Goal: Task Accomplishment & Management: Complete application form

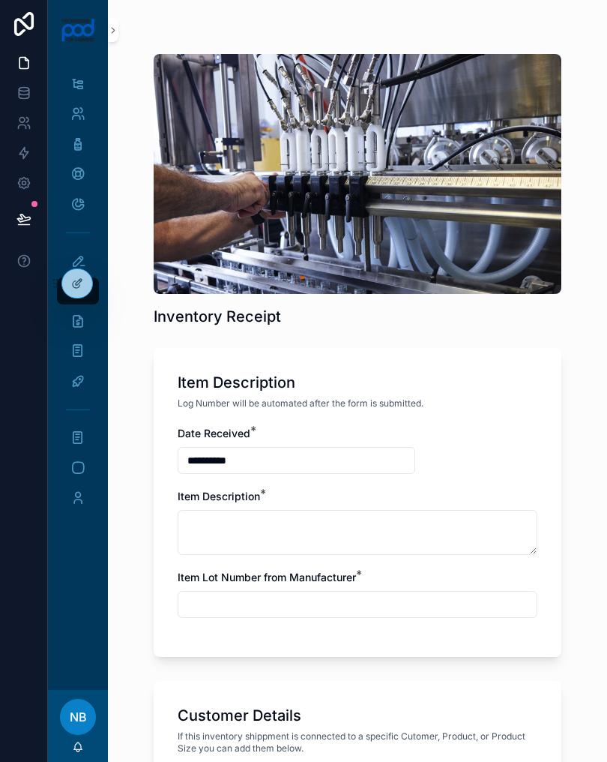
scroll to position [686, 0]
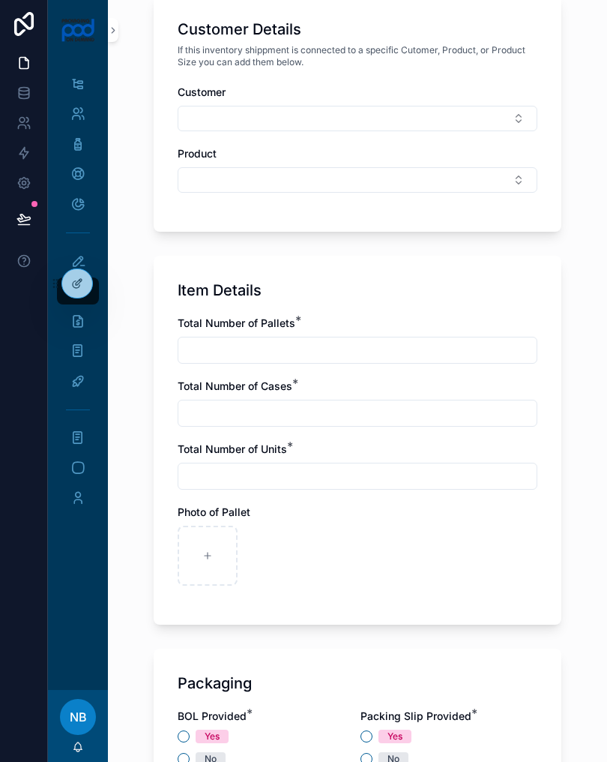
type input "**********"
click at [278, 568] on div "scrollable content" at bounding box center [274, 556] width 60 height 60
type input "**********"
click at [345, 551] on div "scrollable content" at bounding box center [340, 556] width 60 height 60
type input "**********"
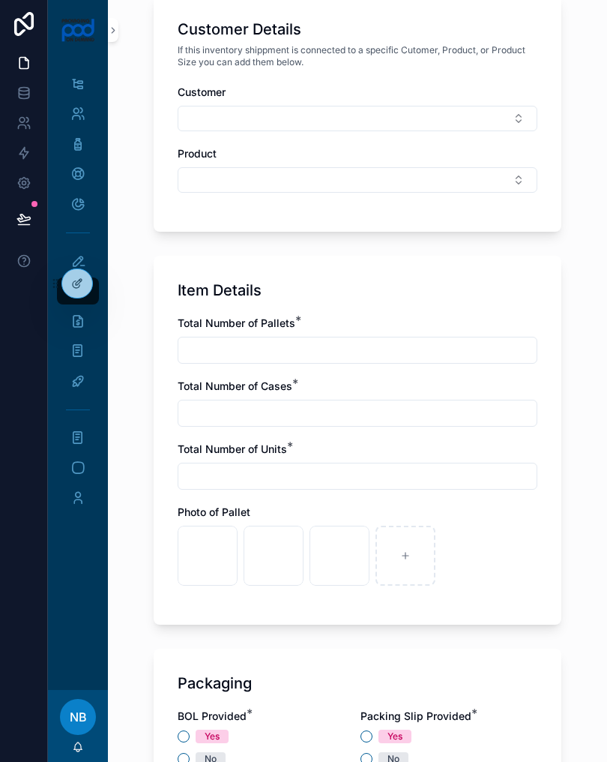
click at [400, 550] on div "scrollable content" at bounding box center [406, 556] width 60 height 60
type input "**********"
click at [407, 359] on input "scrollable content" at bounding box center [357, 350] width 358 height 21
type input "*"
click at [410, 408] on input "scrollable content" at bounding box center [357, 413] width 358 height 21
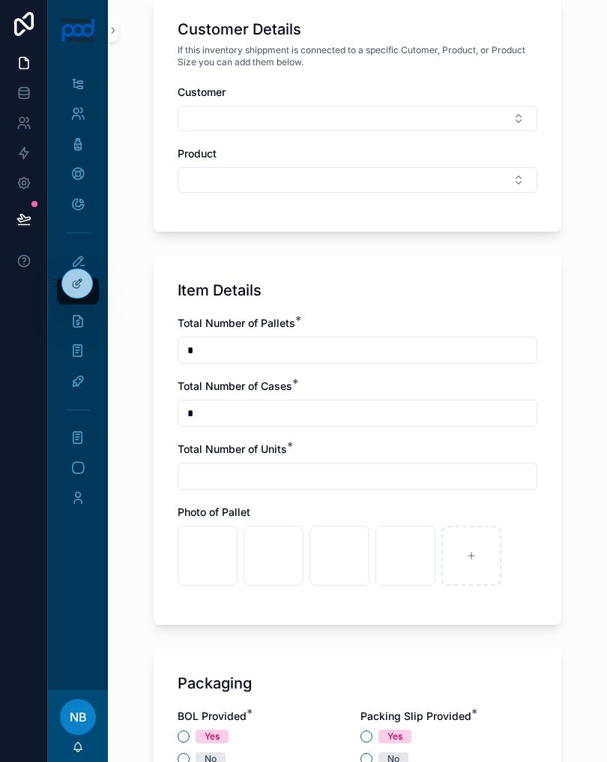
type input "*"
click at [189, 466] on input "scrollable content" at bounding box center [357, 476] width 358 height 21
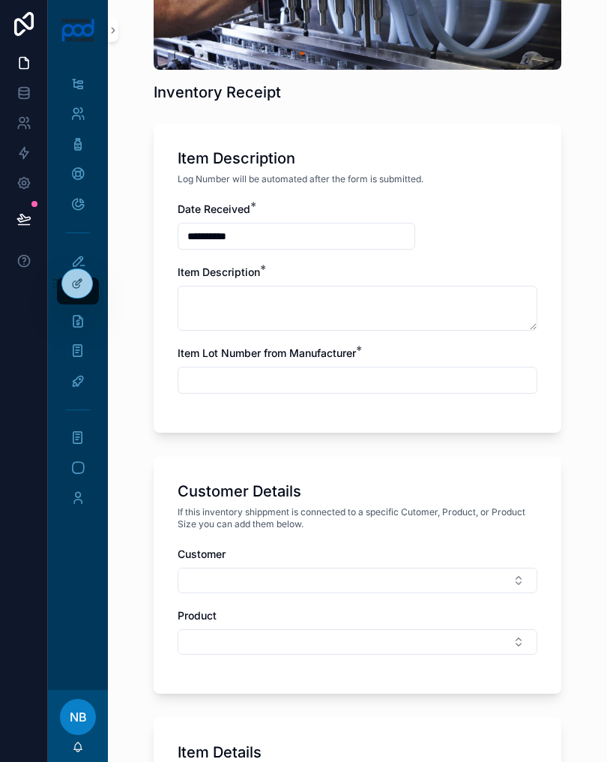
scroll to position [224, 0]
type input "*"
click at [415, 310] on textarea "scrollable content" at bounding box center [358, 308] width 360 height 45
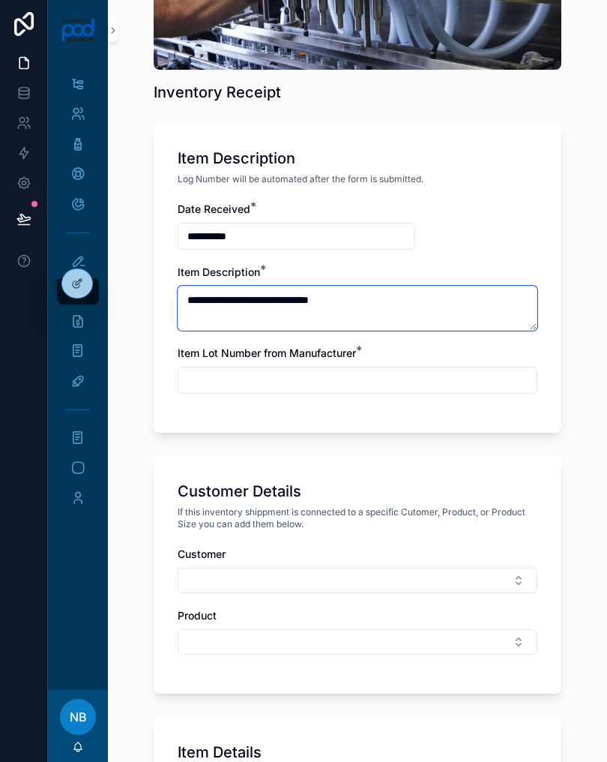
type textarea "**********"
click at [414, 382] on input "scrollable content" at bounding box center [357, 380] width 358 height 21
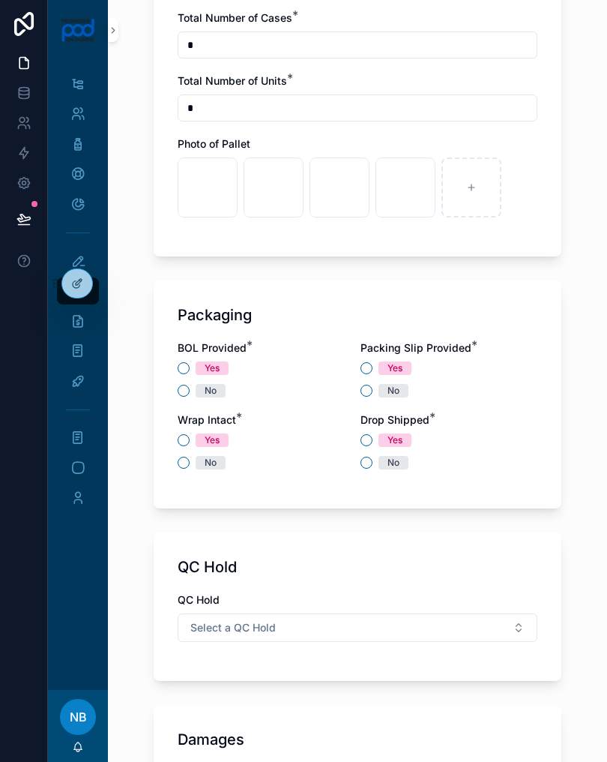
scroll to position [1053, 0]
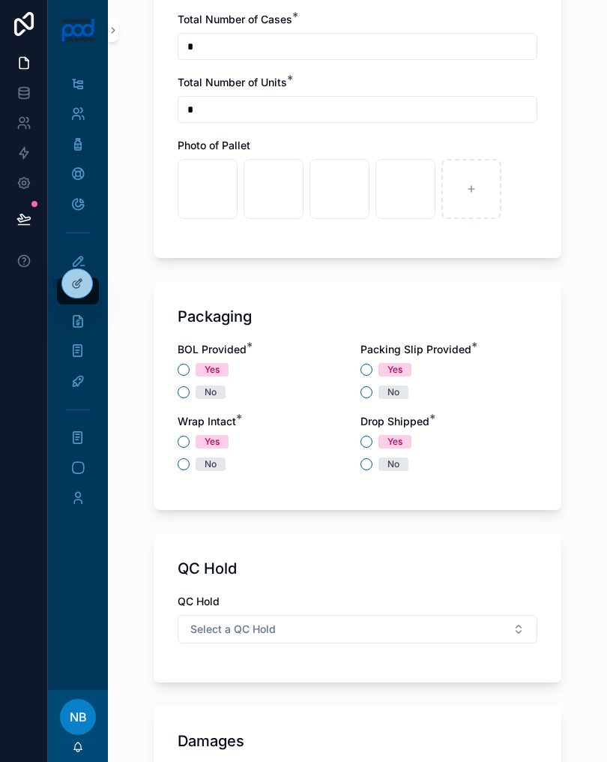
type input "***"
click at [193, 357] on div "BOL Provided * Yes No" at bounding box center [266, 370] width 177 height 57
click at [180, 376] on div "Yes" at bounding box center [266, 369] width 177 height 13
click at [183, 367] on button "Yes" at bounding box center [184, 370] width 12 height 12
click at [353, 369] on div "Yes" at bounding box center [266, 369] width 177 height 13
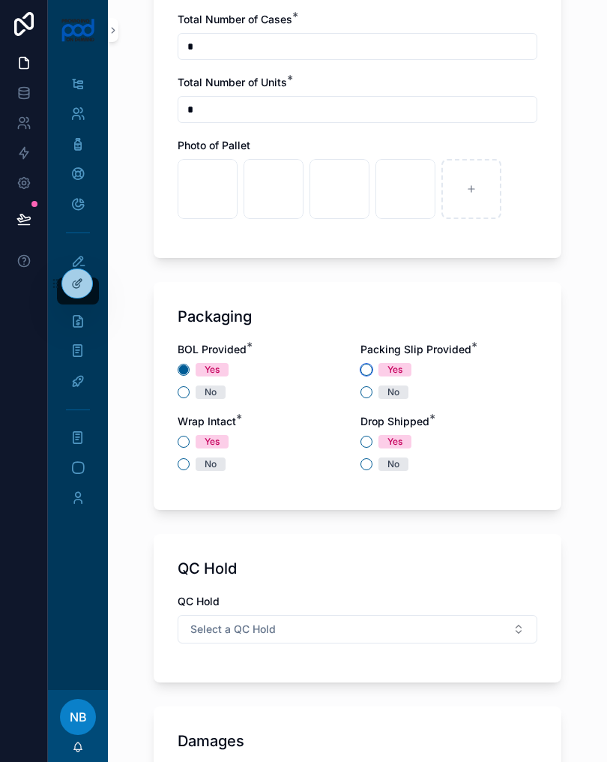
click at [364, 373] on button "Yes" at bounding box center [367, 370] width 12 height 12
click at [181, 443] on button "Yes" at bounding box center [184, 442] width 12 height 12
click at [368, 462] on button "No" at bounding box center [367, 464] width 12 height 12
click at [369, 440] on button "Yes" at bounding box center [367, 442] width 12 height 12
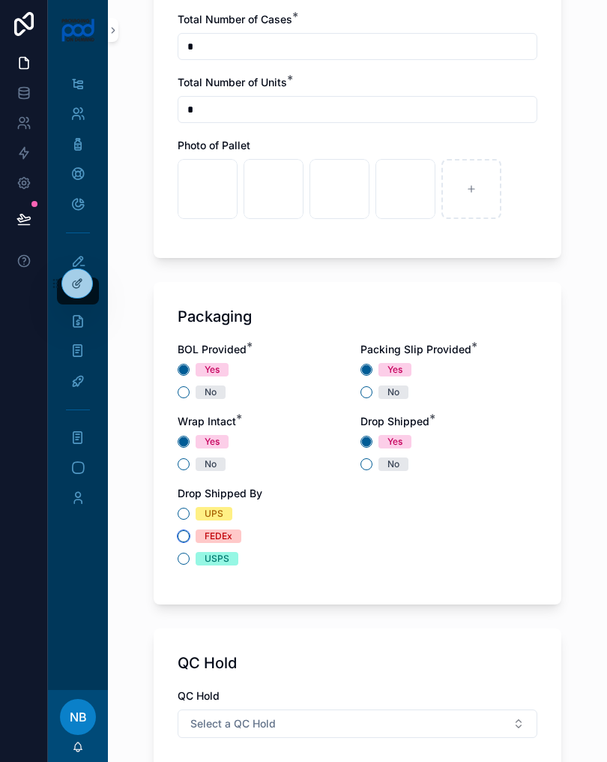
click at [181, 535] on button "FEDEx" at bounding box center [184, 536] width 12 height 12
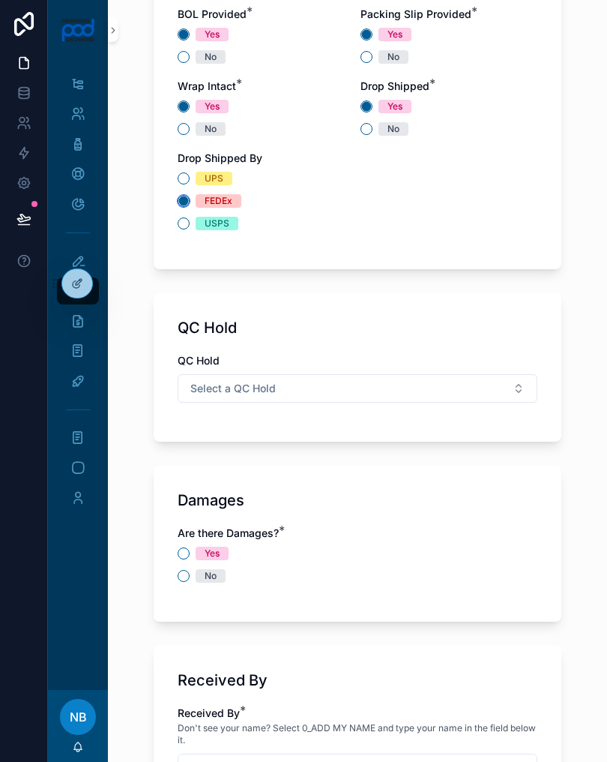
scroll to position [1386, 0]
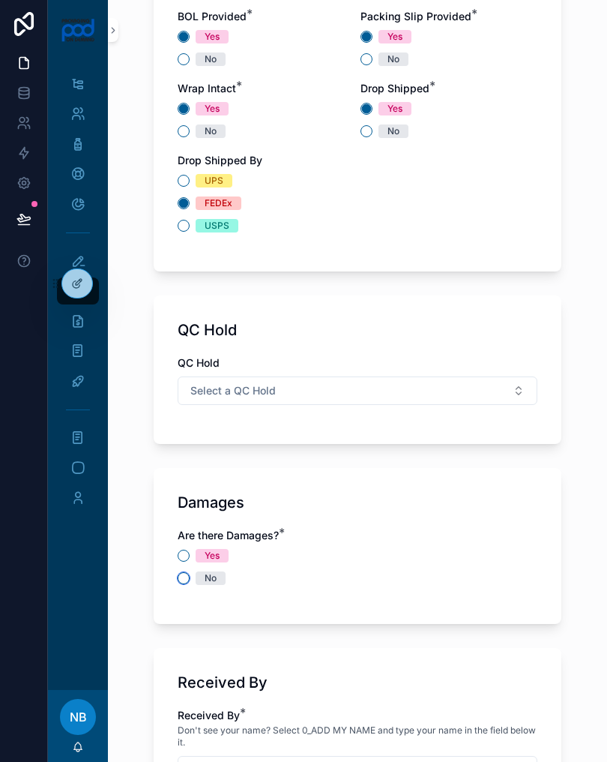
click at [178, 579] on button "No" at bounding box center [184, 578] width 12 height 12
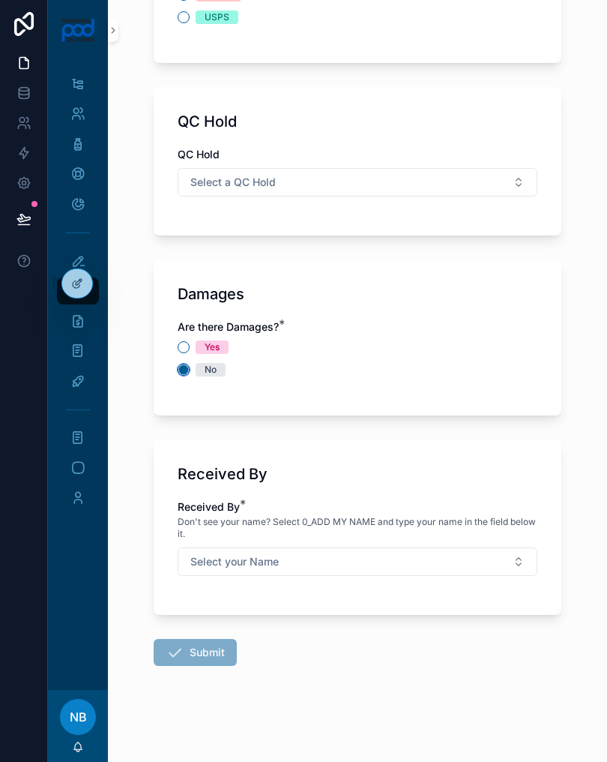
scroll to position [1594, 0]
click at [373, 557] on button "Select your Name" at bounding box center [358, 561] width 360 height 28
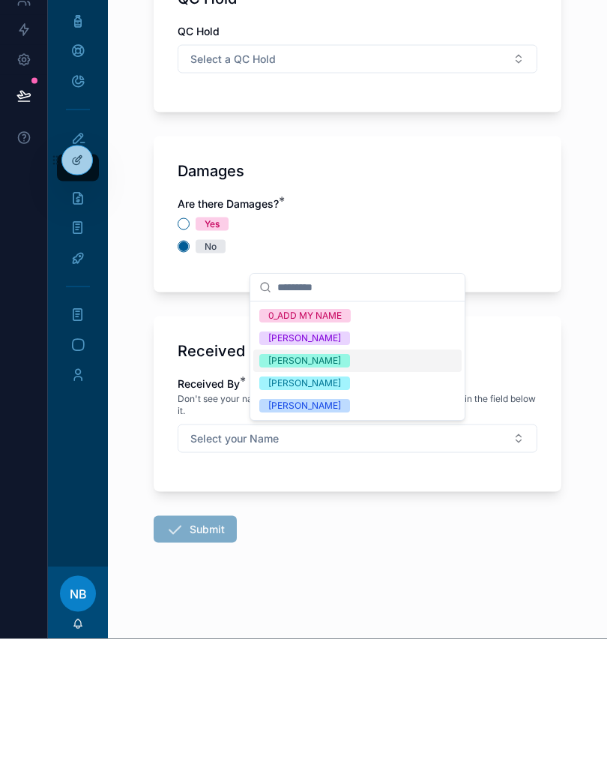
click at [340, 523] on div "[PERSON_NAME]" at bounding box center [304, 529] width 73 height 13
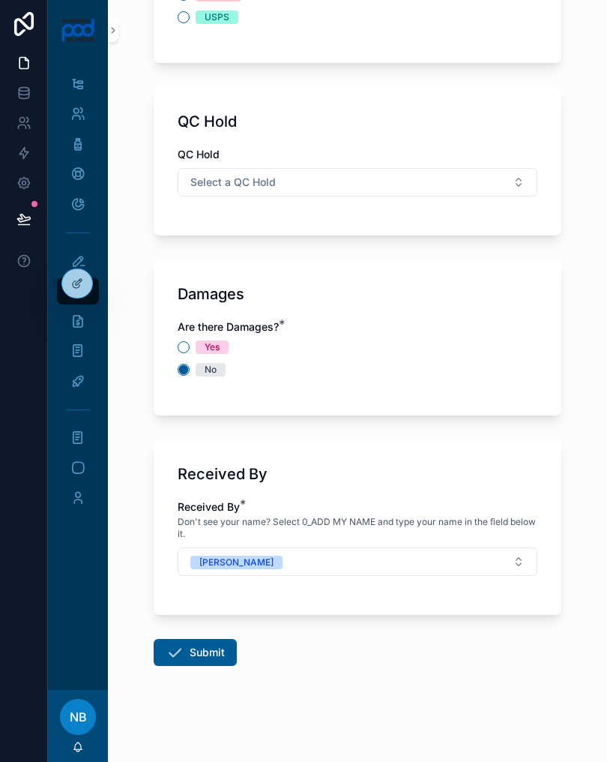
click at [221, 655] on button "Submit" at bounding box center [195, 652] width 83 height 27
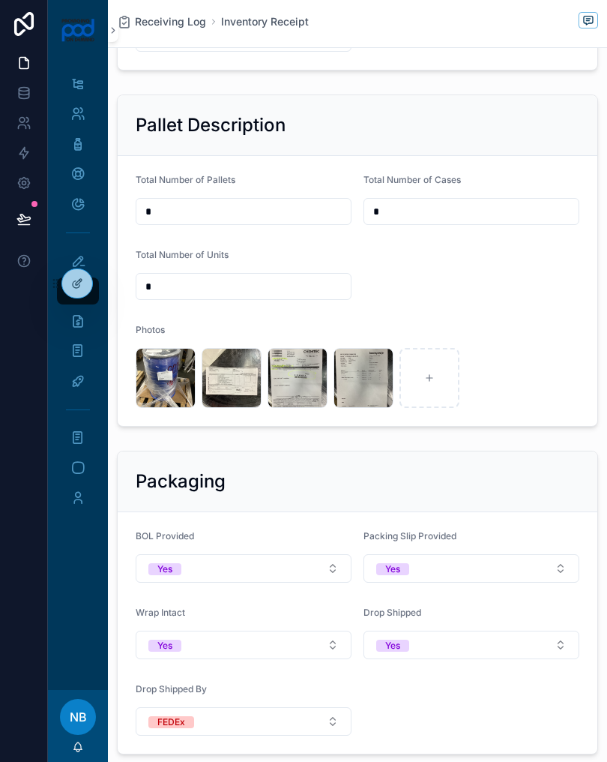
scroll to position [479, 0]
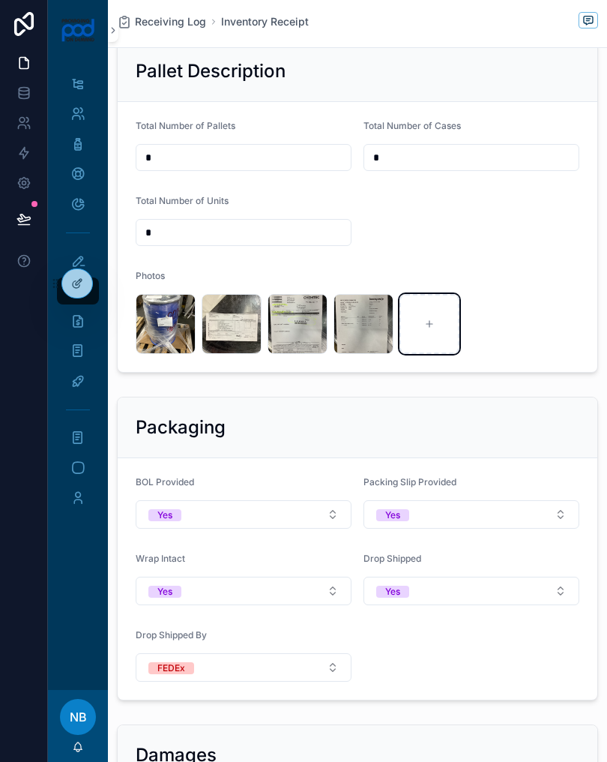
click at [423, 322] on div "scrollable content" at bounding box center [430, 324] width 60 height 60
type input "**********"
